Goal: Ask a question

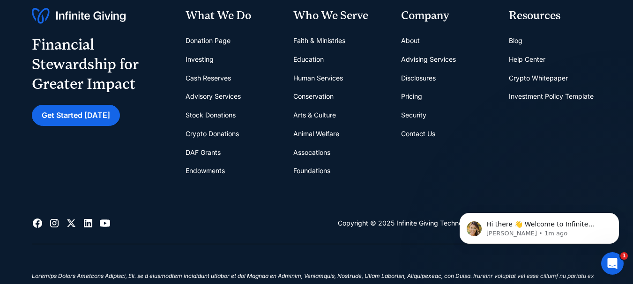
click at [411, 138] on link "Contact Us" at bounding box center [418, 134] width 34 height 19
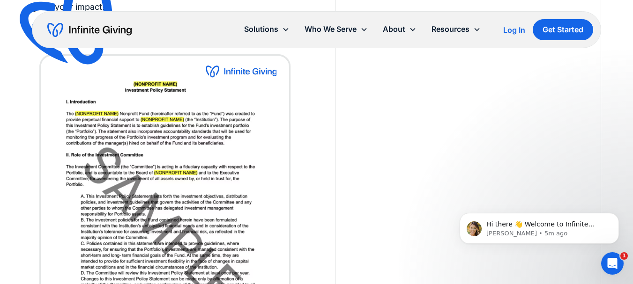
scroll to position [138, 0]
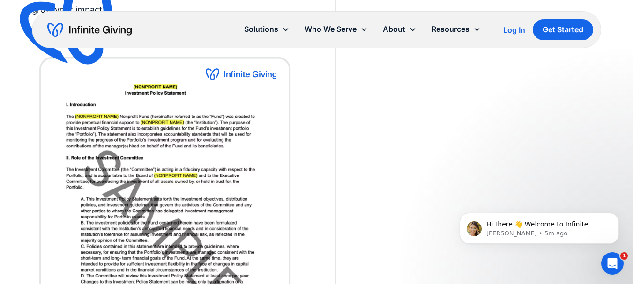
click at [625, 265] on div "For Infinite Giving clients, we can create your own custom Investment Policy St…" at bounding box center [316, 155] width 633 height 489
click at [603, 261] on div "Open Intercom Messenger" at bounding box center [612, 263] width 31 height 31
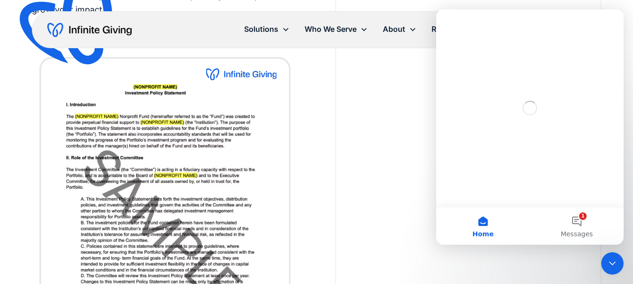
scroll to position [0, 0]
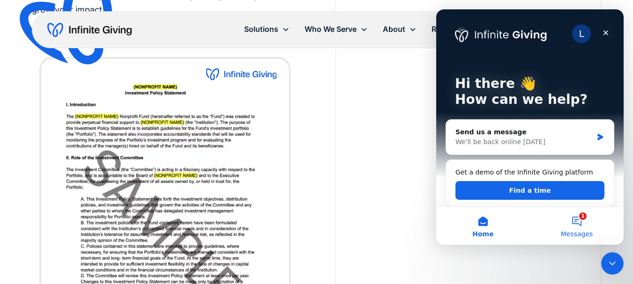
click at [584, 229] on button "1 Messages" at bounding box center [577, 226] width 94 height 37
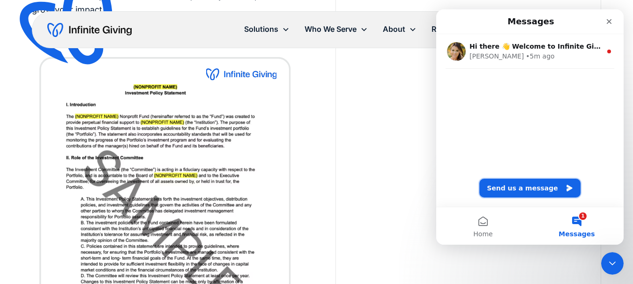
click at [519, 183] on button "Send us a message" at bounding box center [529, 188] width 101 height 19
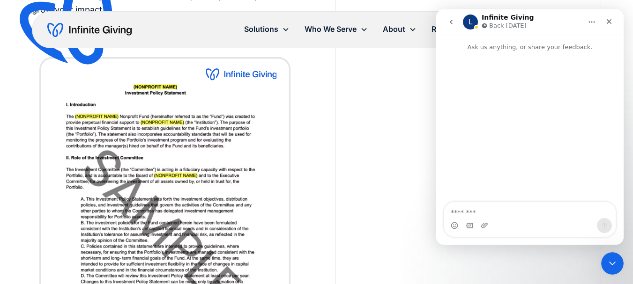
type textarea "**********"
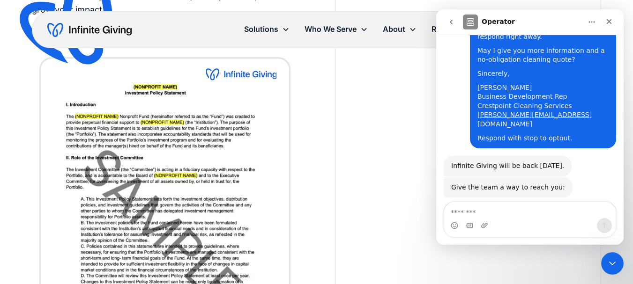
scroll to position [158, 0]
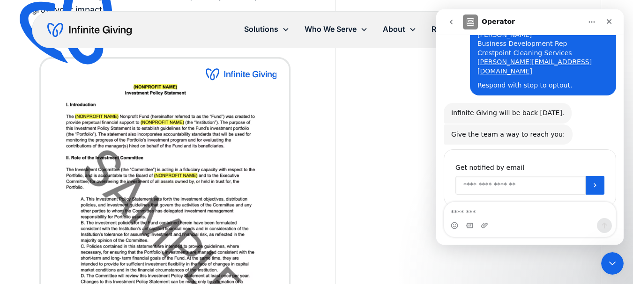
drag, startPoint x: 502, startPoint y: 163, endPoint x: 512, endPoint y: 175, distance: 15.7
click at [502, 176] on input "Enter your email" at bounding box center [520, 185] width 130 height 19
type input "**********"
click at [586, 176] on button "Submit" at bounding box center [595, 185] width 19 height 19
